Goal: Check status

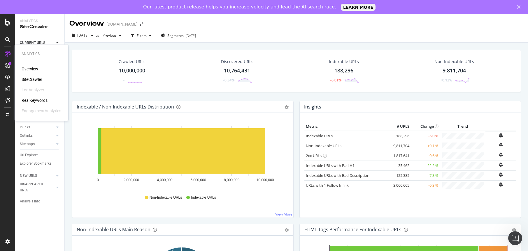
click at [39, 79] on div "SiteCrawler" at bounding box center [32, 80] width 21 height 6
